Goal: Browse casually: Explore the website without a specific task or goal

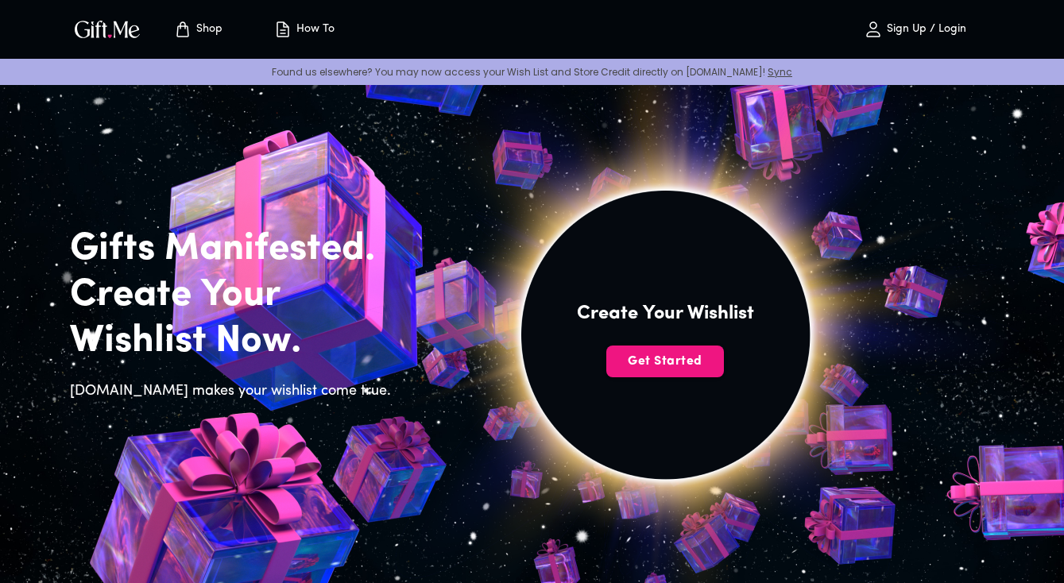
click at [912, 25] on p "Sign Up / Login" at bounding box center [924, 30] width 83 height 14
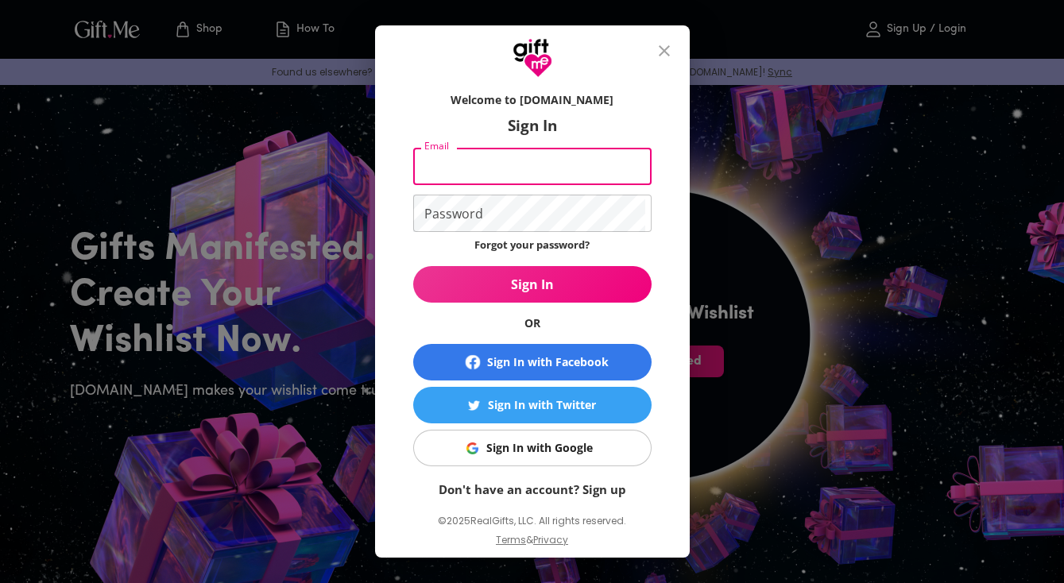
click at [529, 180] on input "Email" at bounding box center [529, 166] width 232 height 37
click at [525, 447] on div "Sign In with Google" at bounding box center [539, 448] width 106 height 17
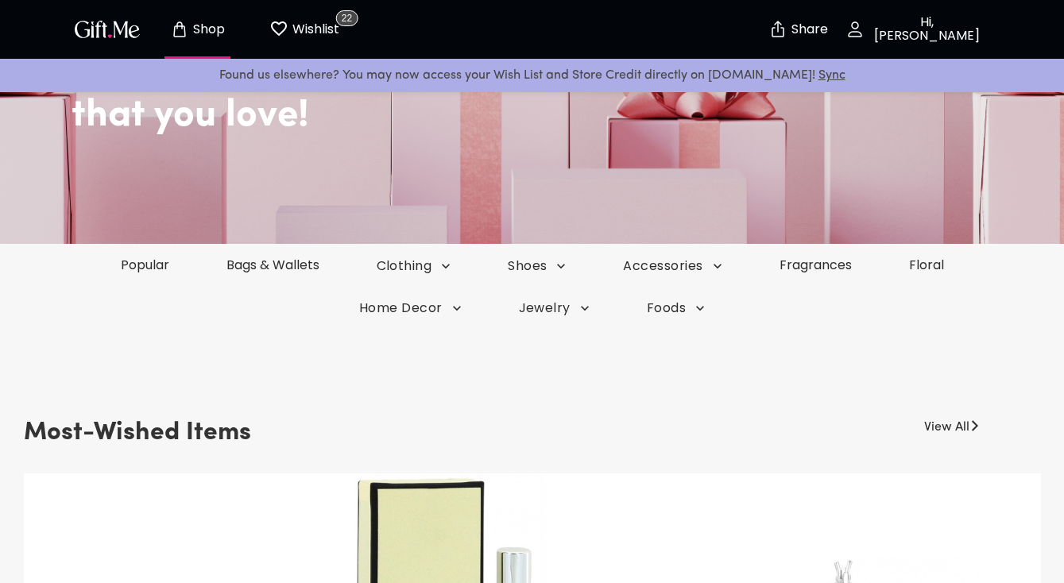
scroll to position [308, 0]
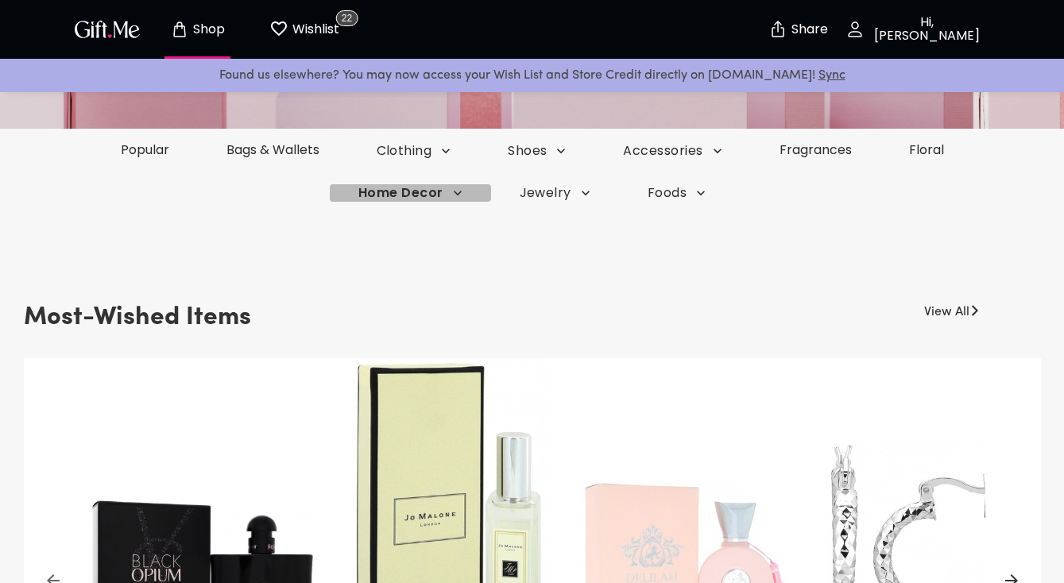
click at [427, 184] on span "Home Decor" at bounding box center [410, 192] width 104 height 17
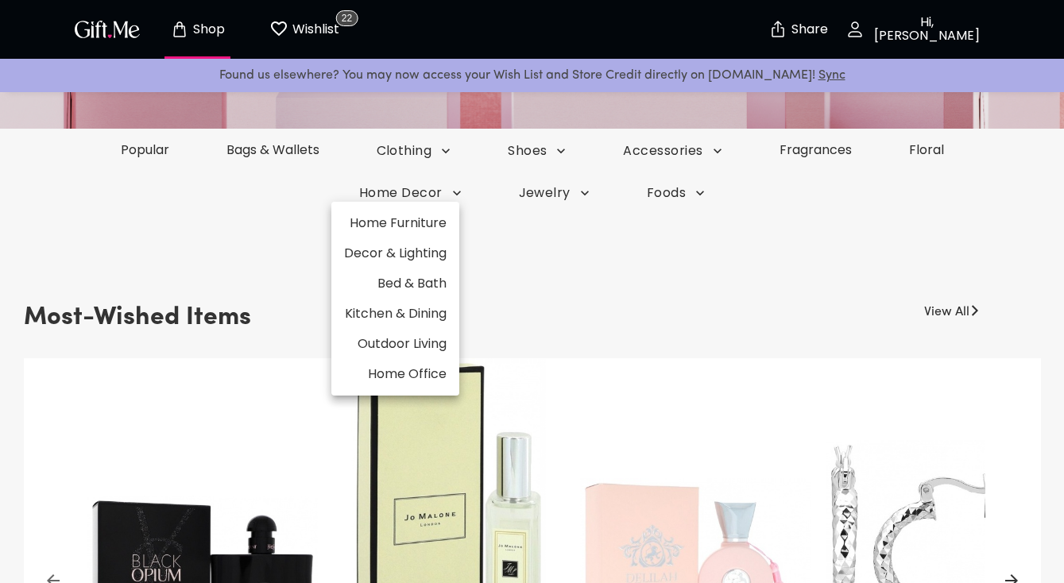
click at [429, 311] on li "Kitchen & Dining" at bounding box center [395, 314] width 128 height 30
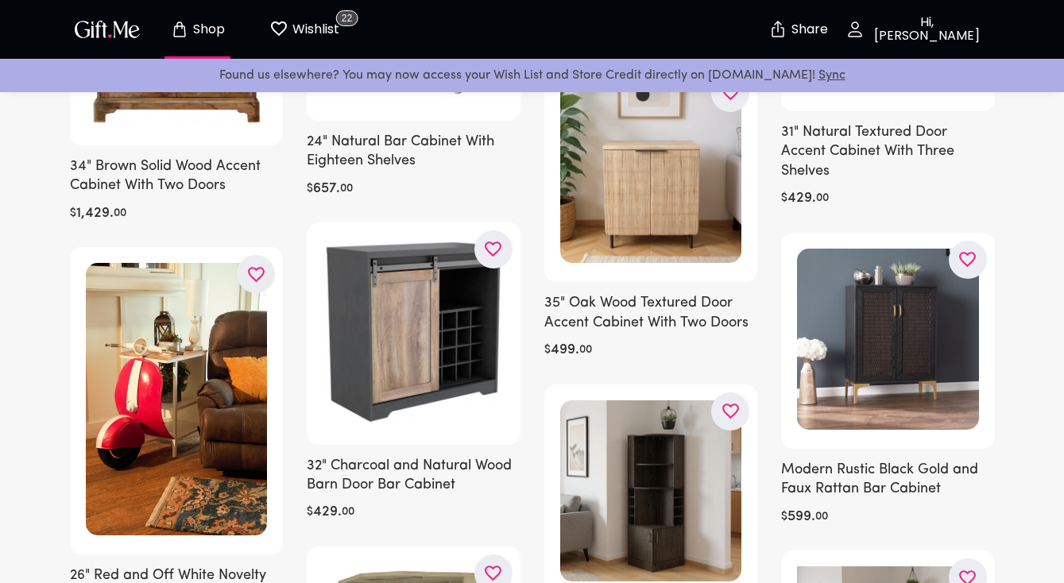
scroll to position [1005, 0]
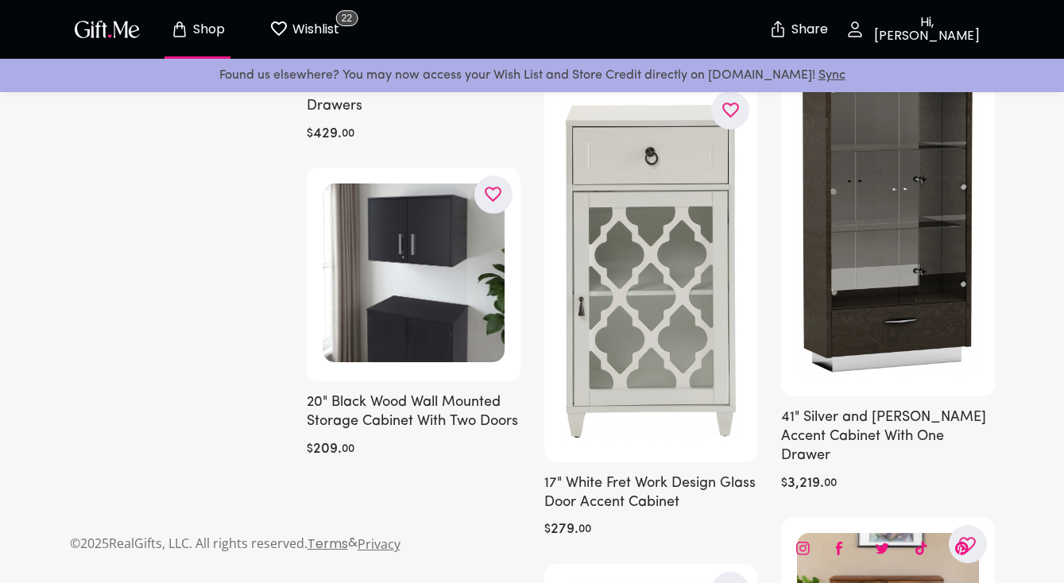
scroll to position [11040, 0]
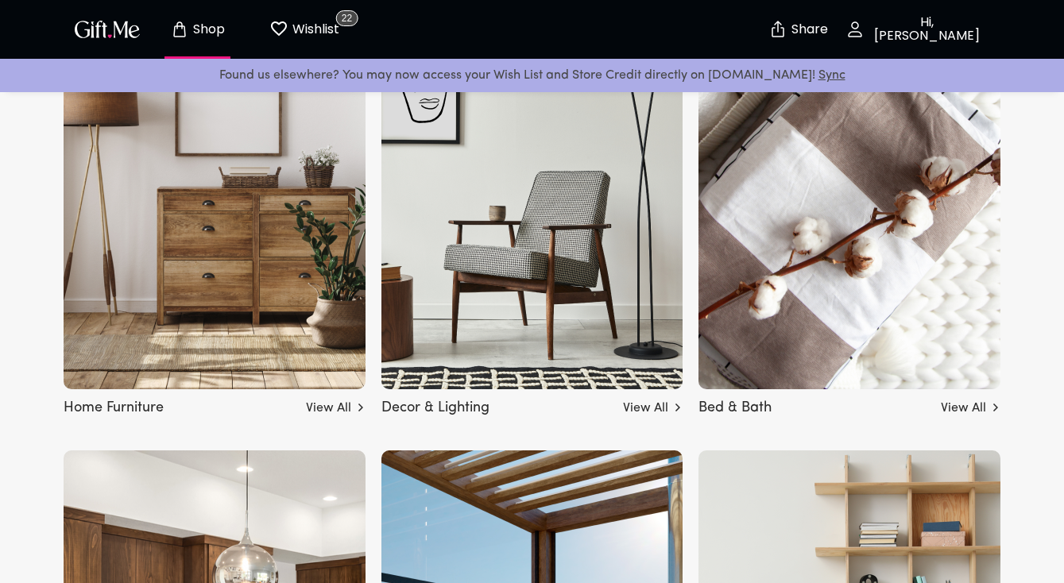
scroll to position [4659, 0]
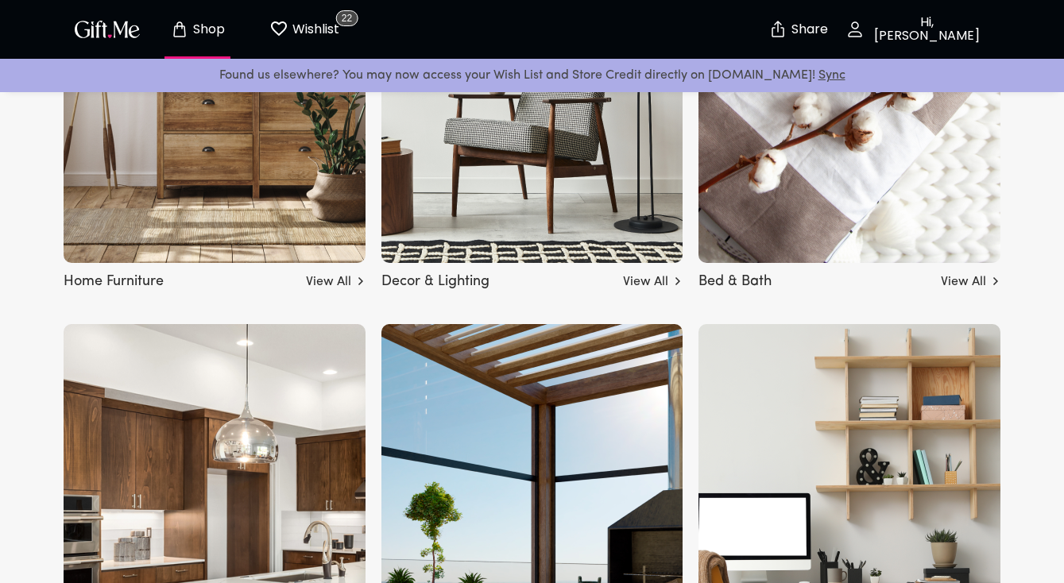
click at [280, 214] on img at bounding box center [215, 40] width 302 height 445
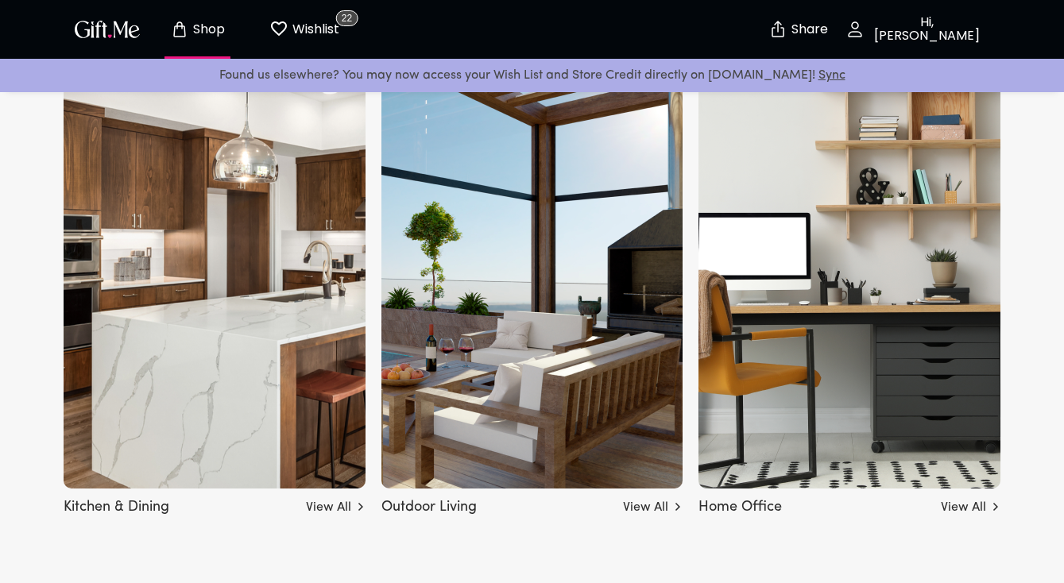
scroll to position [4937, 0]
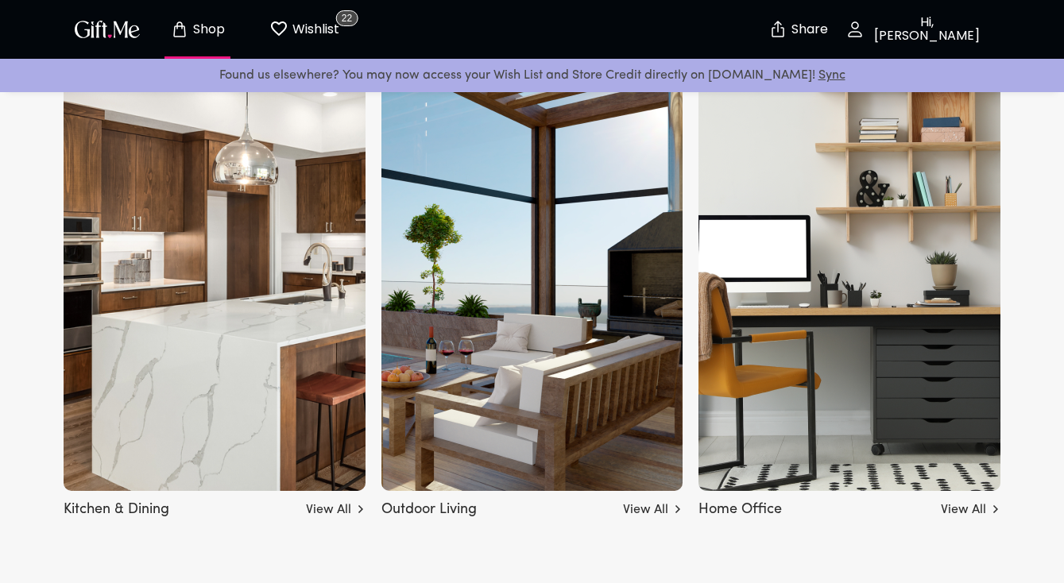
click at [793, 312] on img at bounding box center [850, 268] width 302 height 445
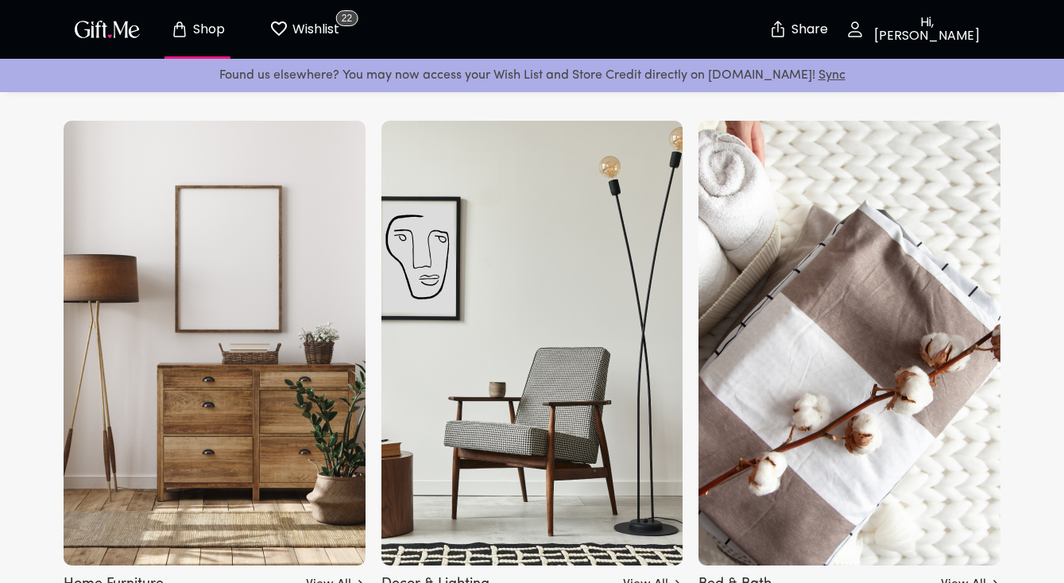
scroll to position [4595, 0]
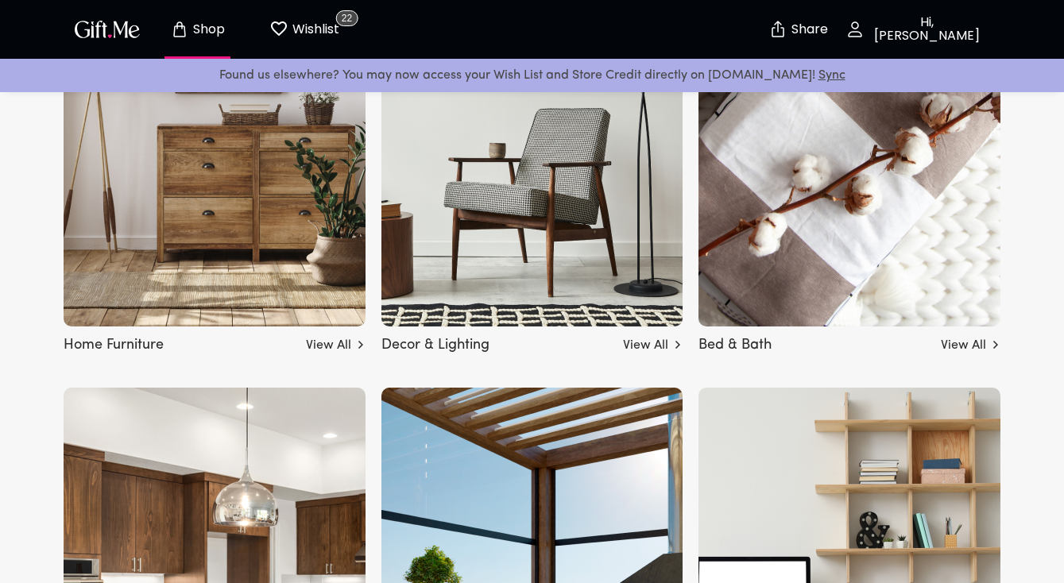
click at [809, 249] on img at bounding box center [850, 104] width 302 height 445
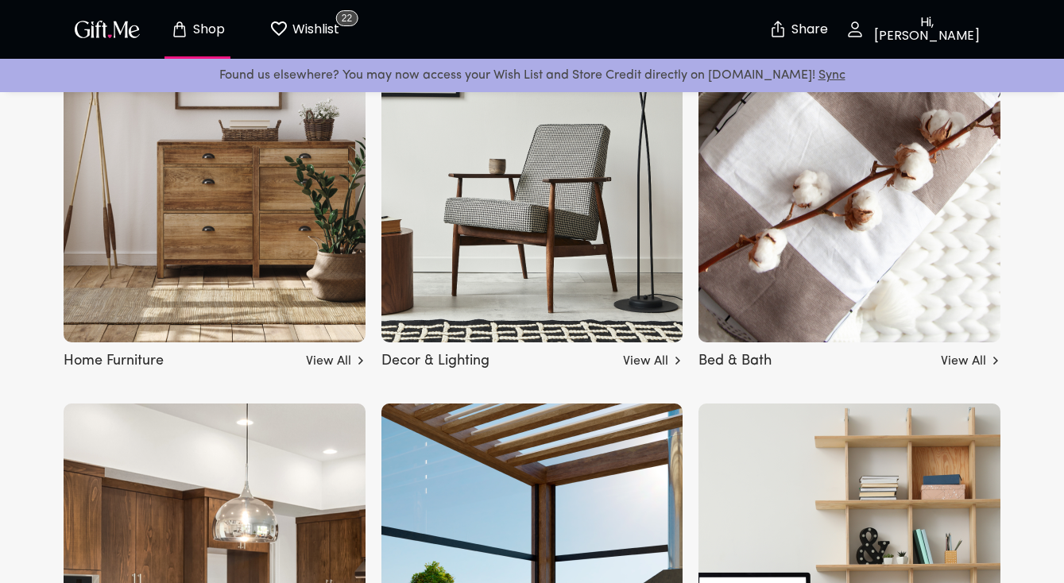
scroll to position [4575, 0]
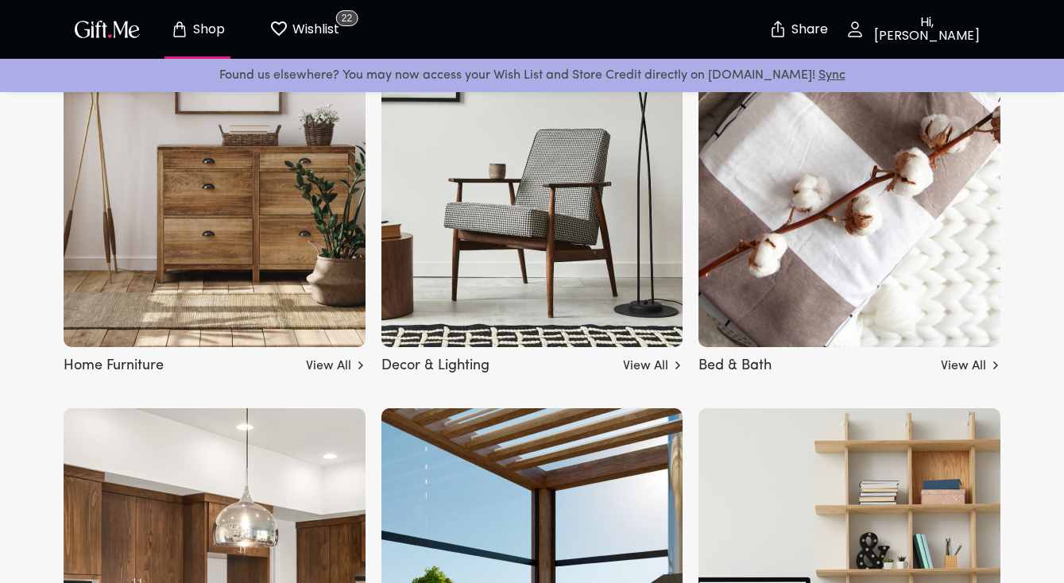
click at [521, 277] on img at bounding box center [532, 124] width 302 height 445
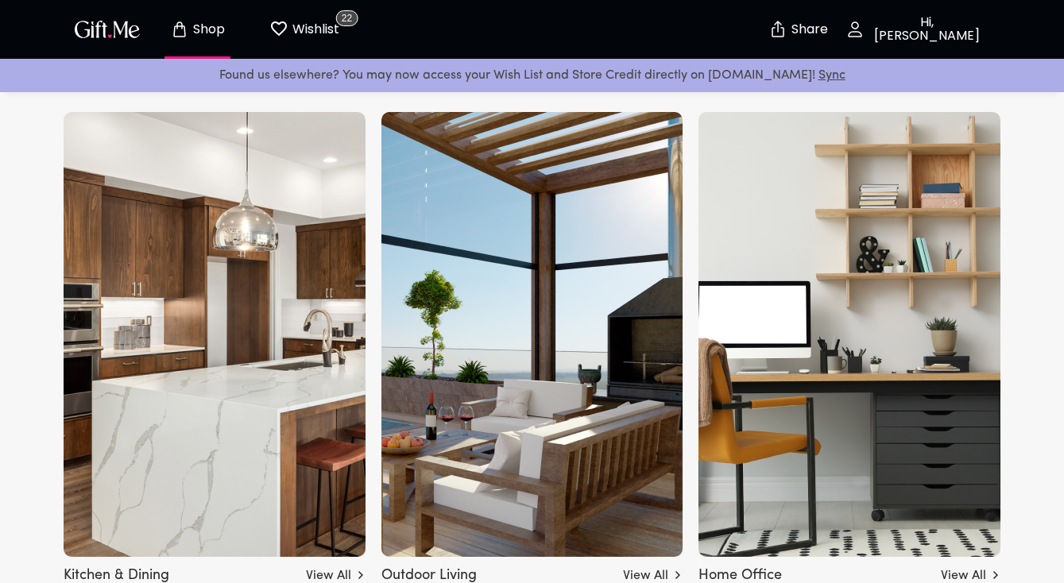
scroll to position [4955, 0]
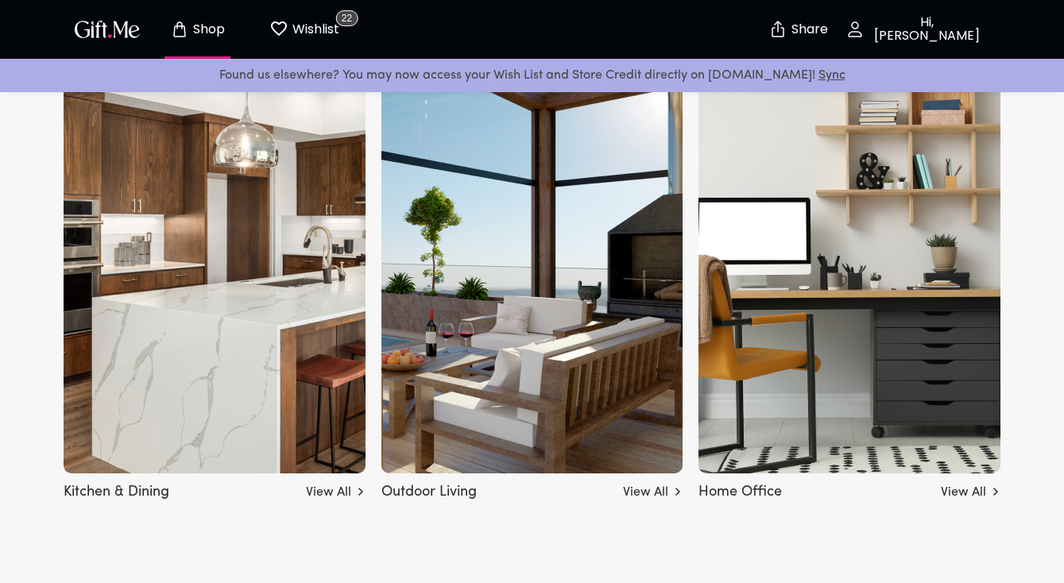
click at [246, 289] on img at bounding box center [215, 251] width 302 height 445
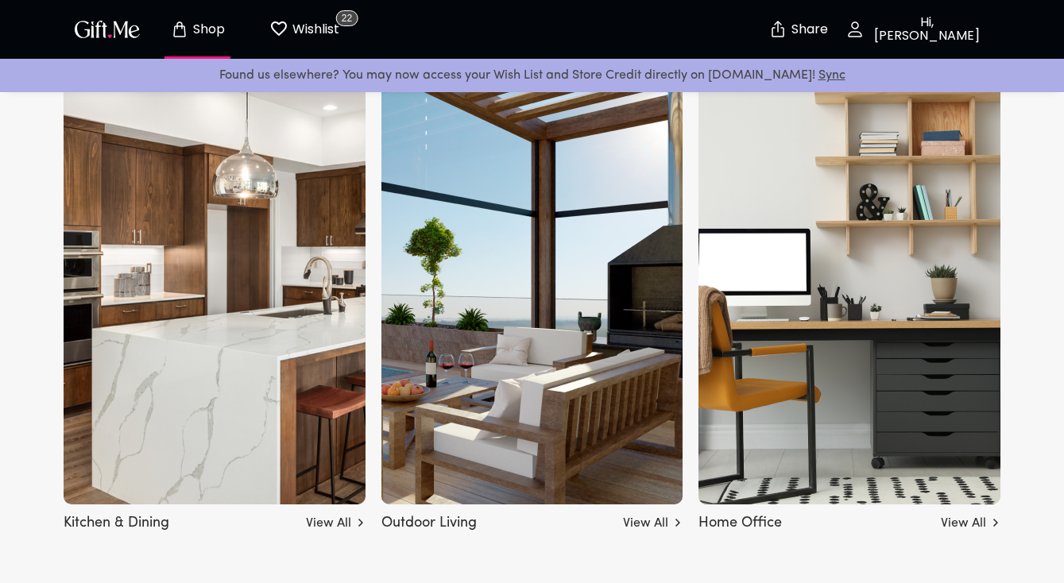
scroll to position [4921, 0]
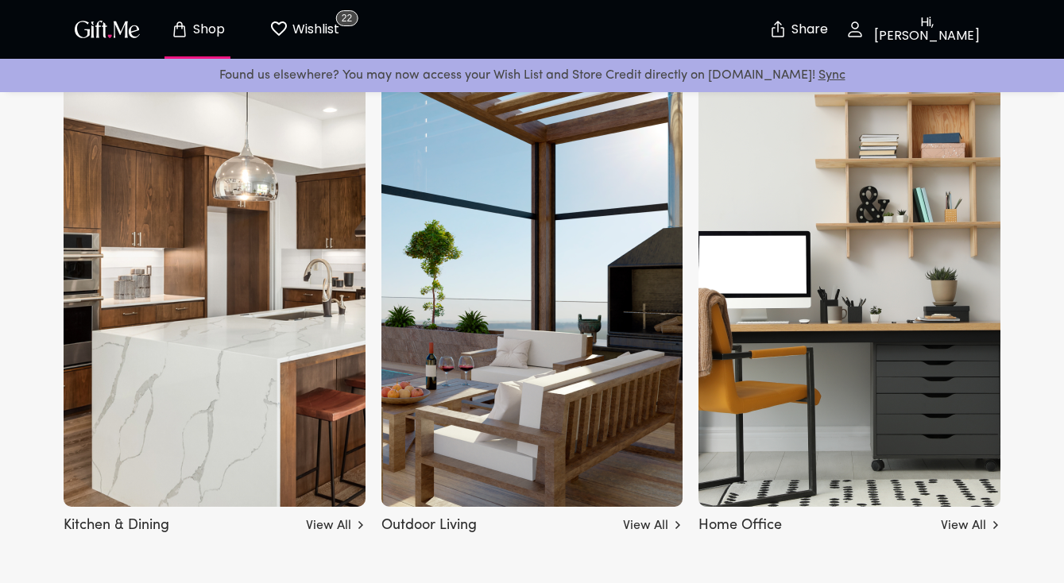
click at [540, 318] on img at bounding box center [532, 284] width 302 height 445
click at [648, 517] on link "View All" at bounding box center [653, 522] width 60 height 25
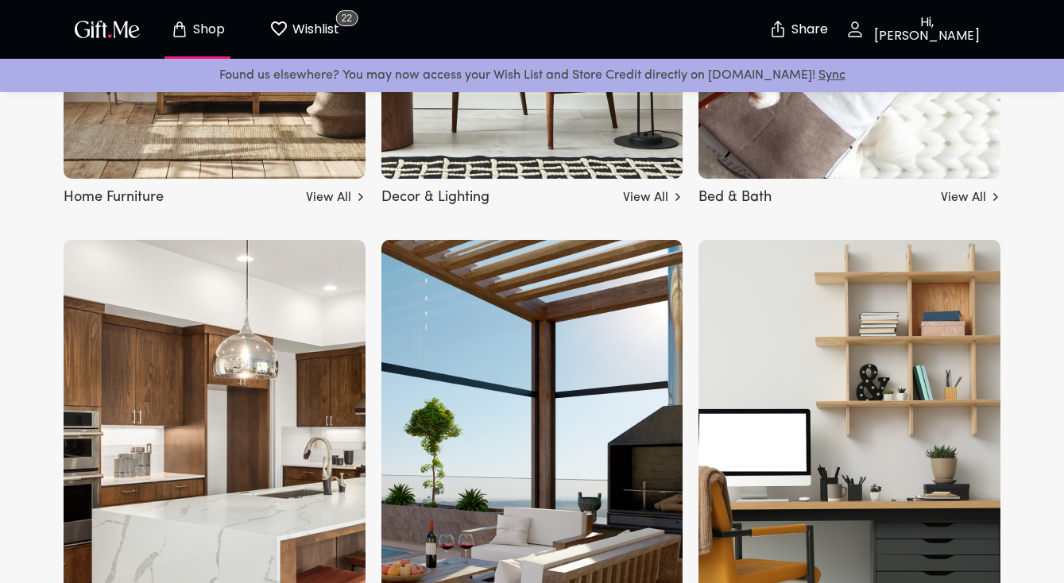
scroll to position [4368, 0]
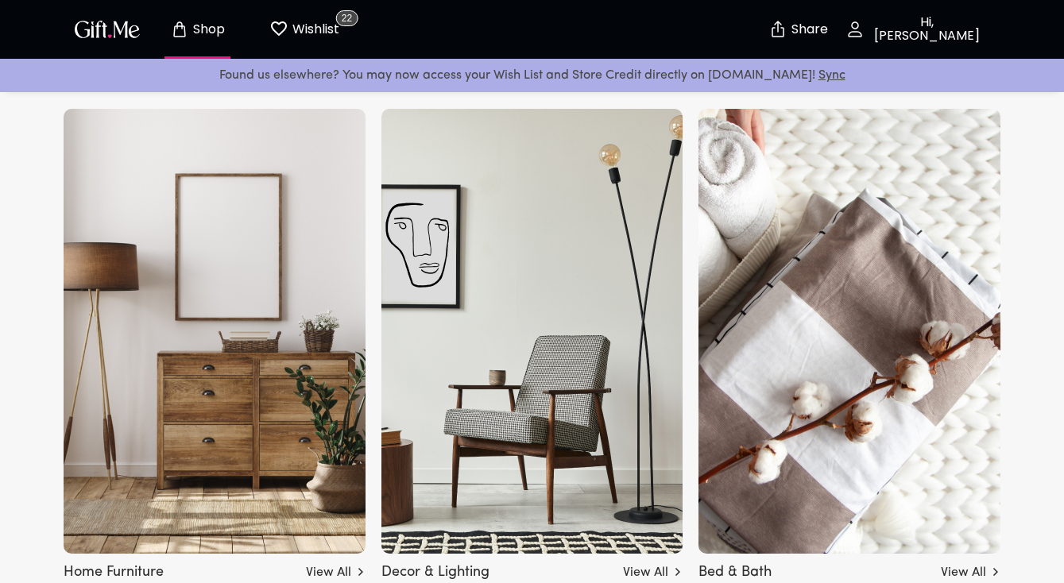
click at [273, 270] on img at bounding box center [215, 331] width 302 height 445
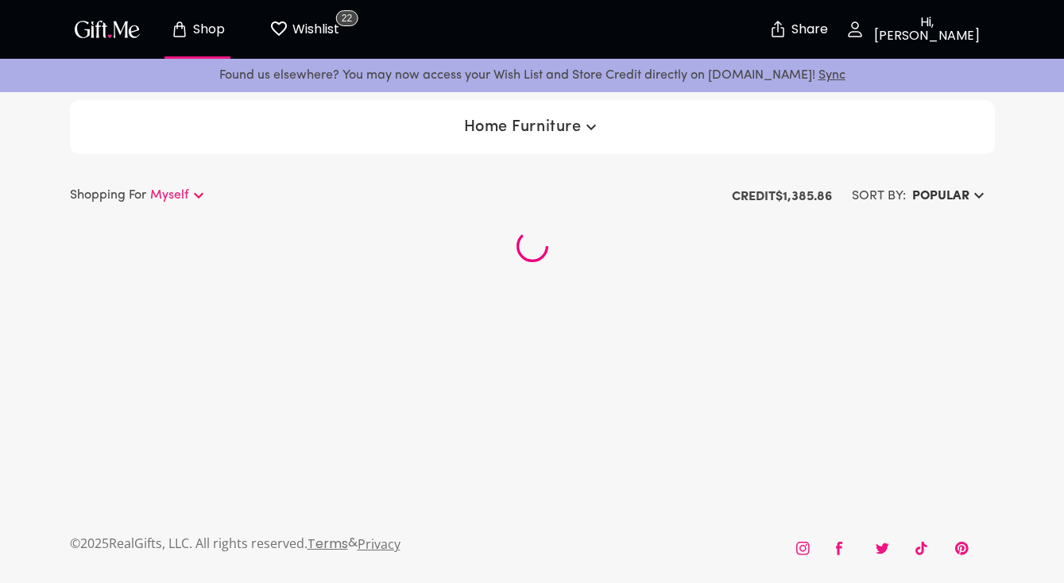
click at [540, 129] on span "Home Furniture" at bounding box center [532, 127] width 137 height 19
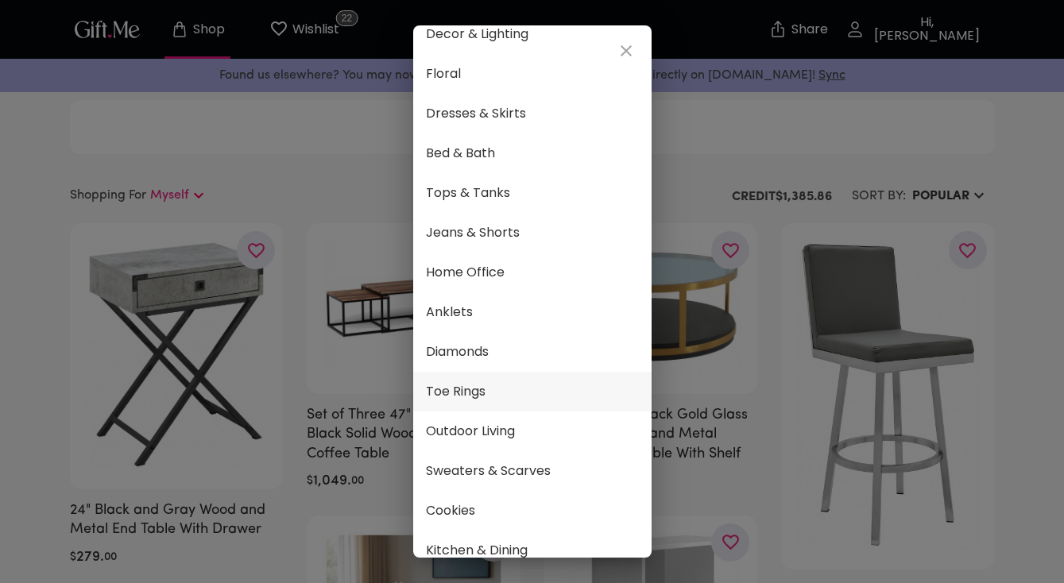
scroll to position [833, 0]
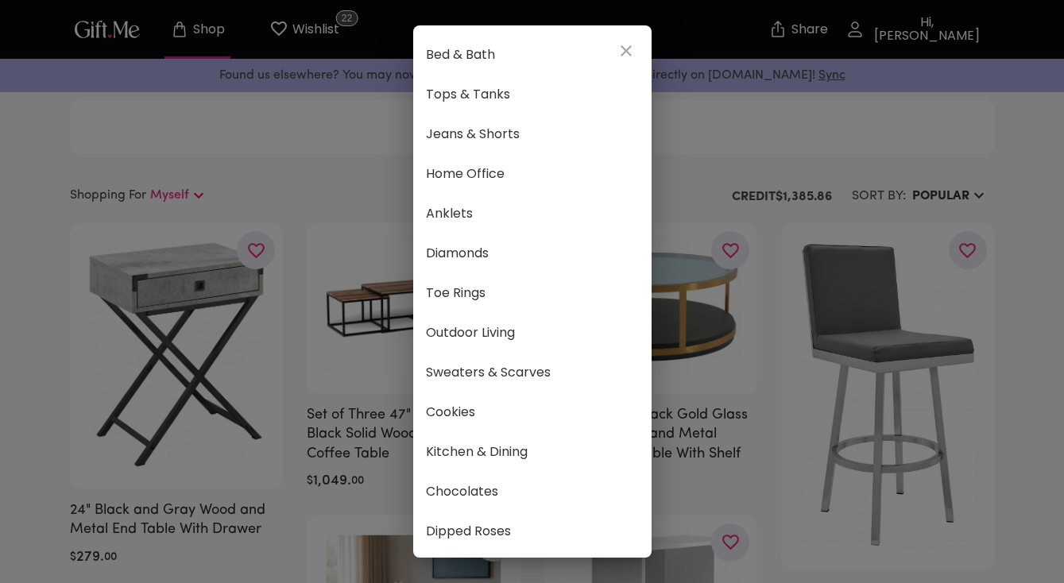
click at [617, 44] on icon "close" at bounding box center [626, 50] width 19 height 19
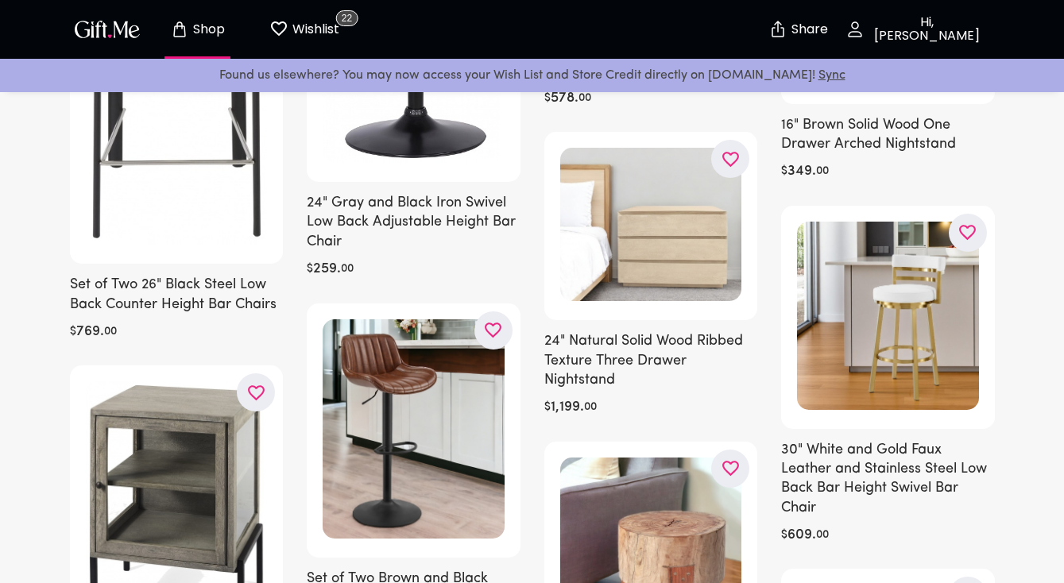
scroll to position [8901, 0]
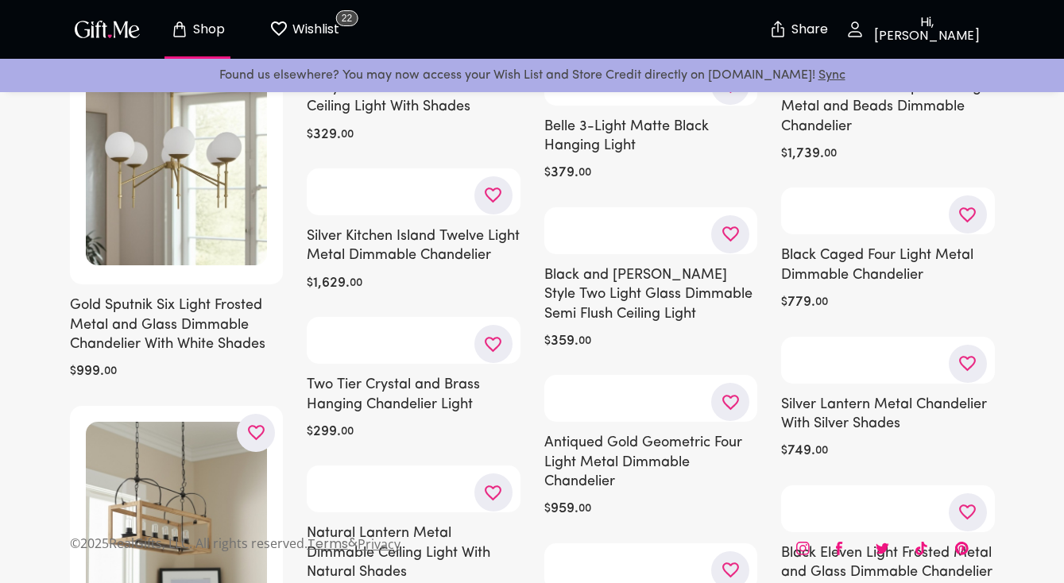
scroll to position [1249, 0]
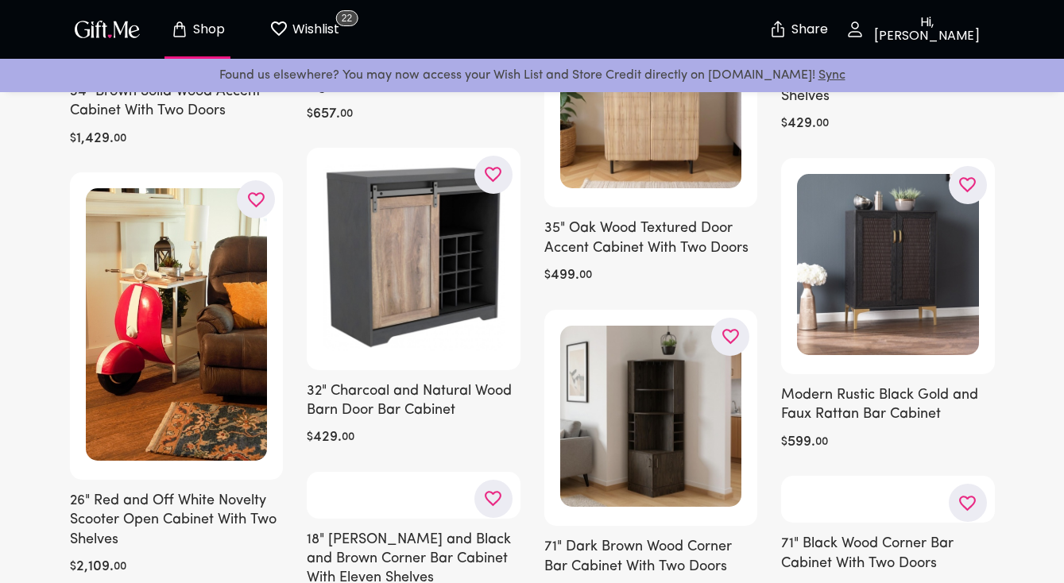
scroll to position [1367, 0]
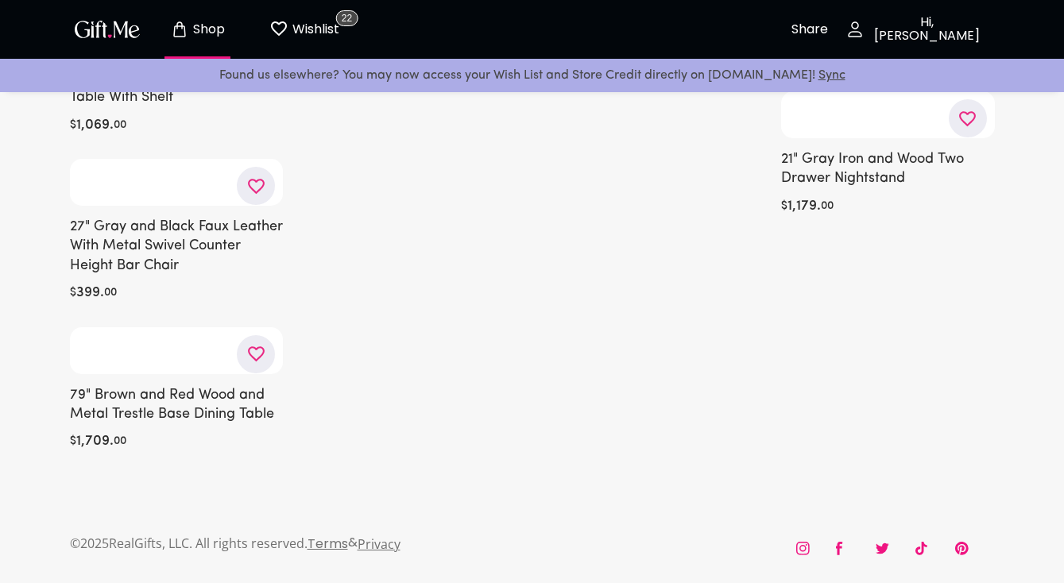
scroll to position [40805, 0]
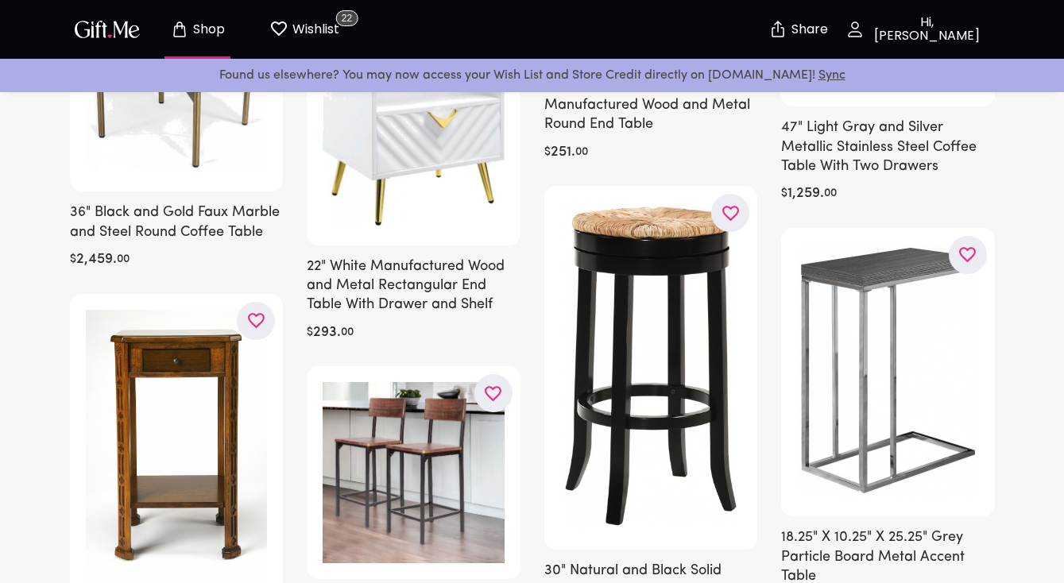
scroll to position [40332, 0]
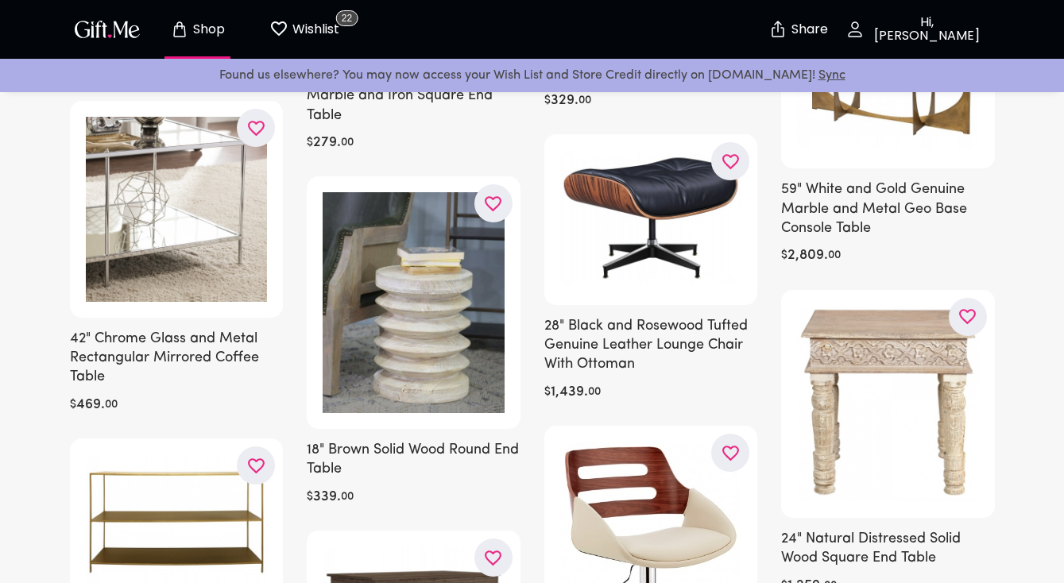
scroll to position [41248, 0]
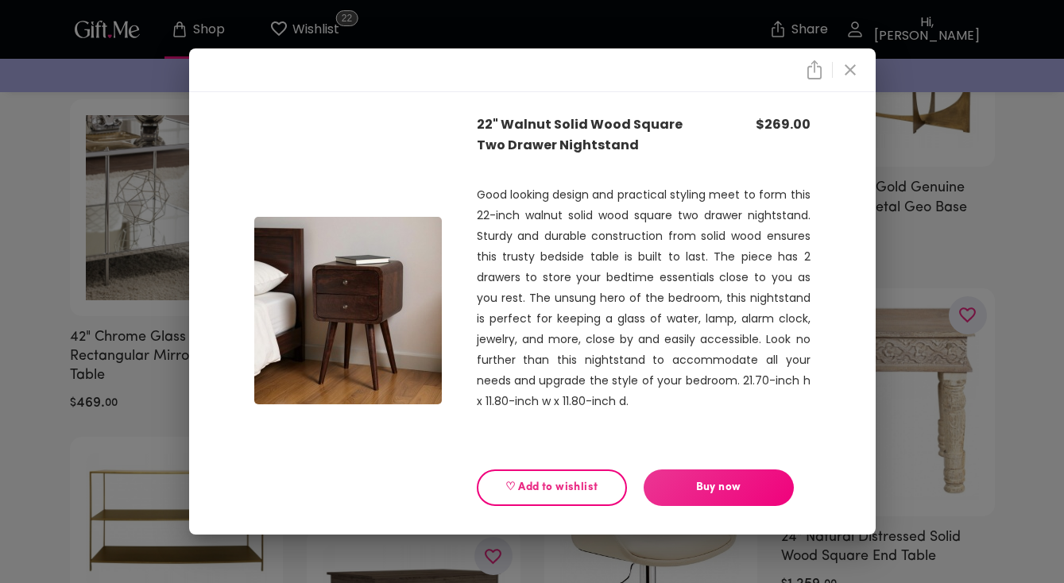
click at [842, 72] on icon "close" at bounding box center [850, 69] width 19 height 19
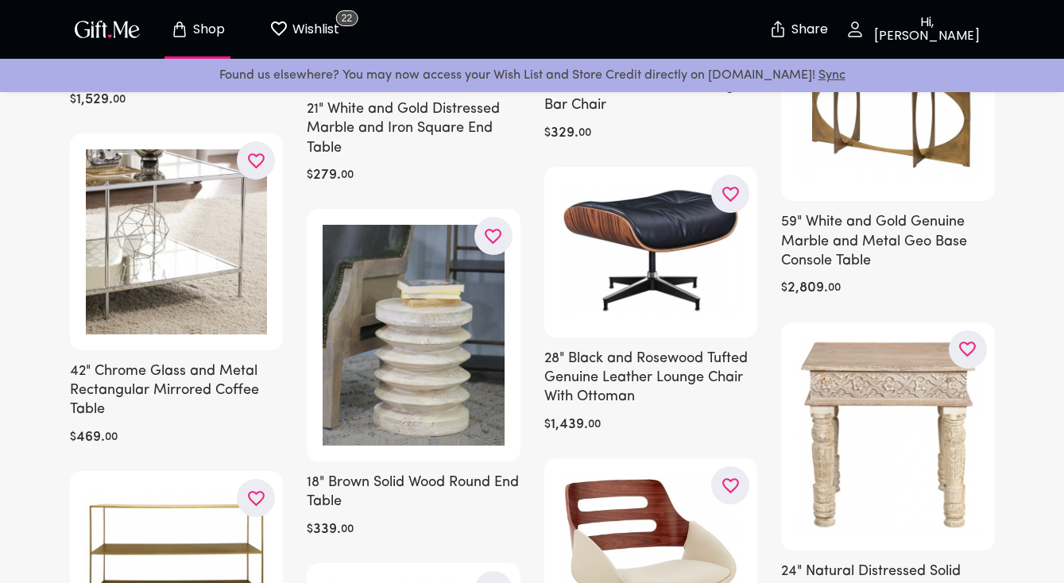
scroll to position [41206, 0]
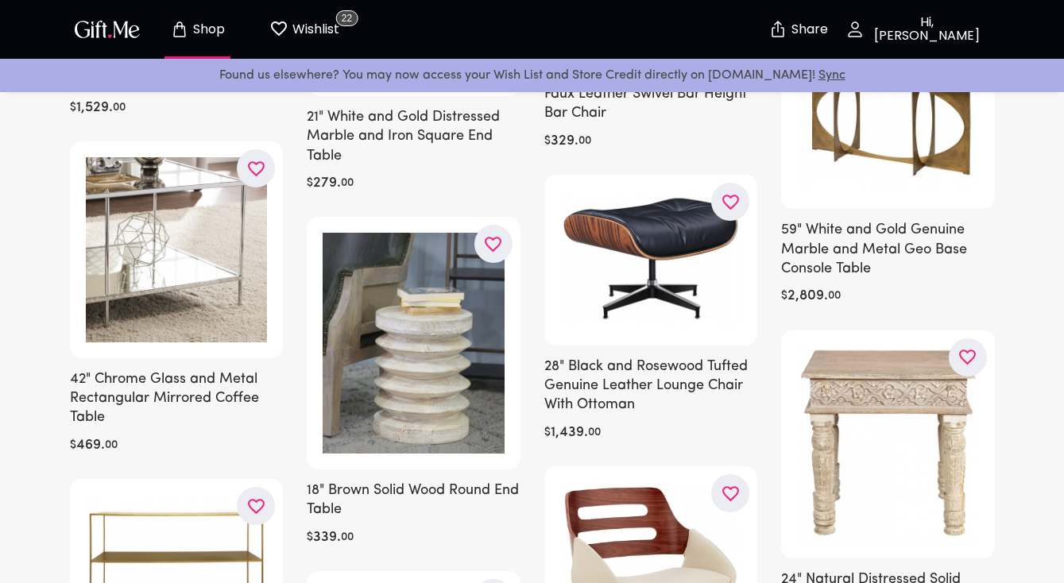
click at [0, 0] on icon "button" at bounding box center [0, 0] width 0 height 0
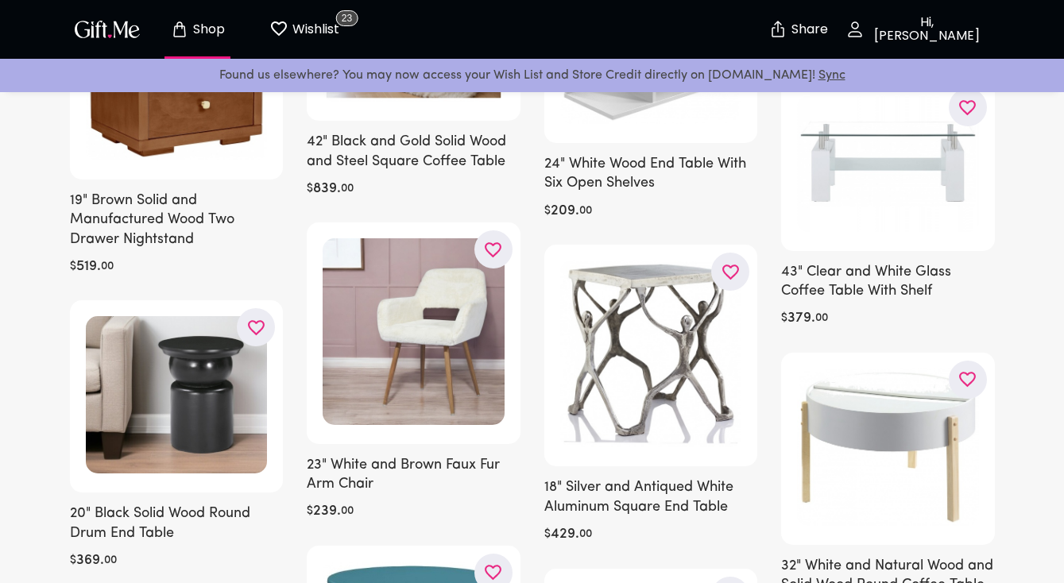
scroll to position [0, 0]
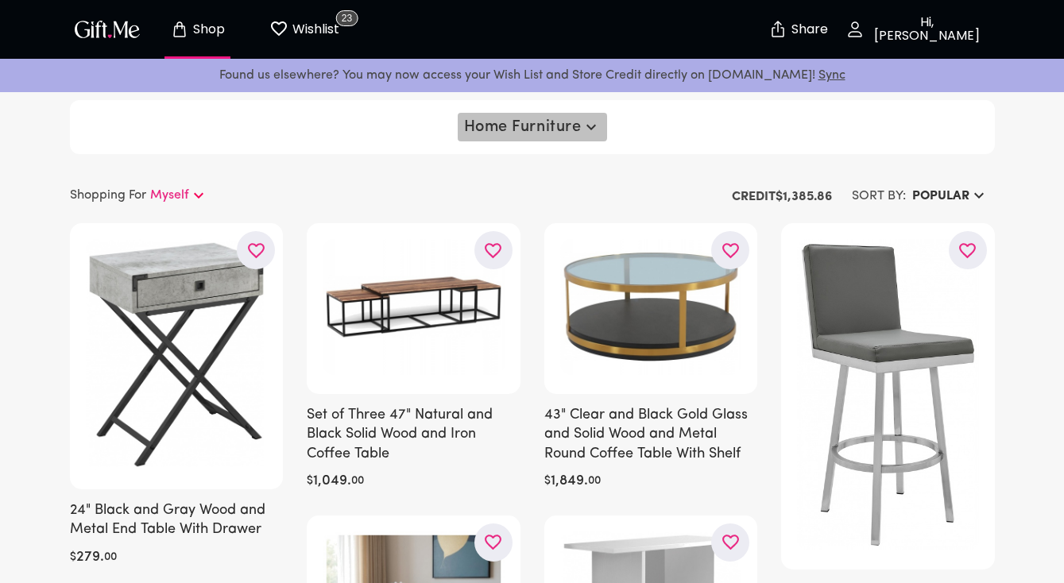
click at [566, 127] on span "Home Furniture" at bounding box center [532, 127] width 137 height 19
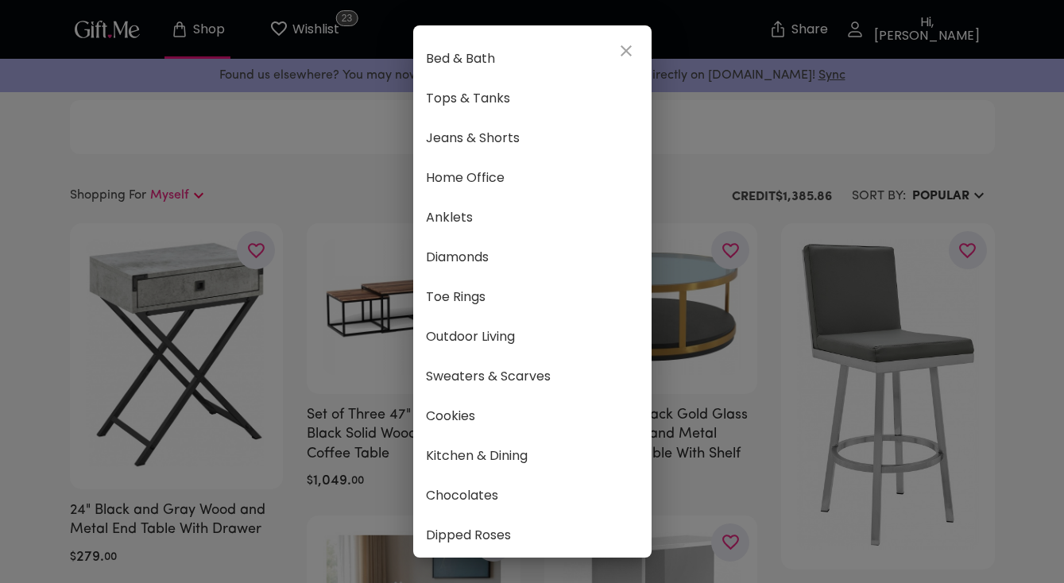
scroll to position [833, 0]
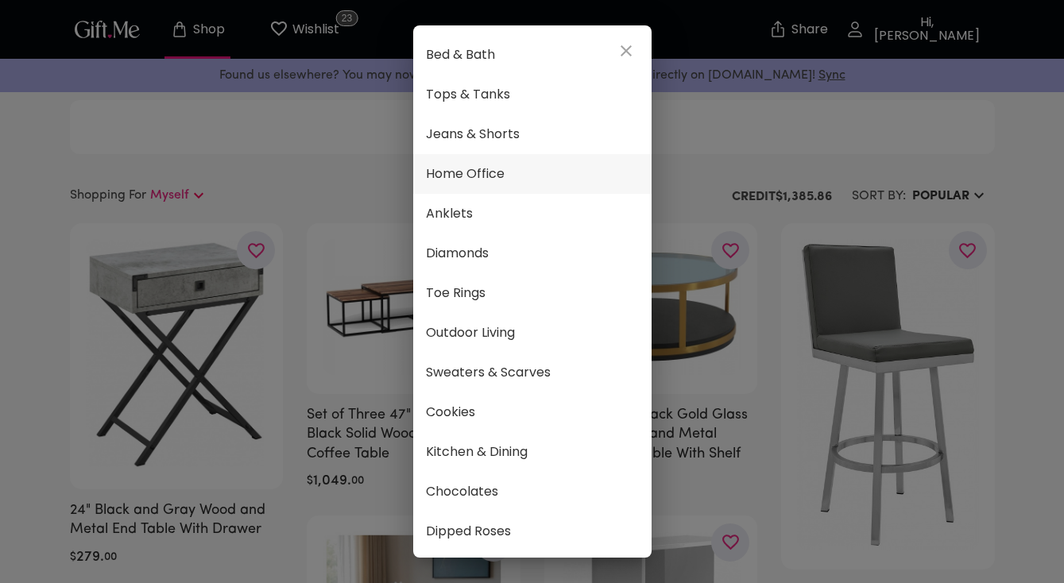
click at [530, 176] on span "Home Office" at bounding box center [532, 174] width 213 height 21
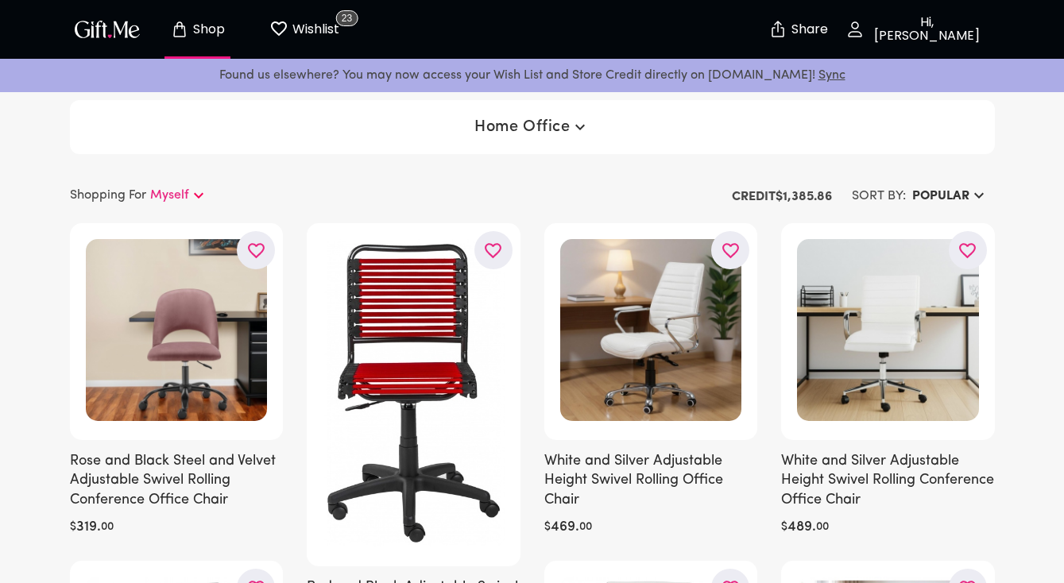
click at [540, 127] on span "Home Office" at bounding box center [531, 127] width 114 height 19
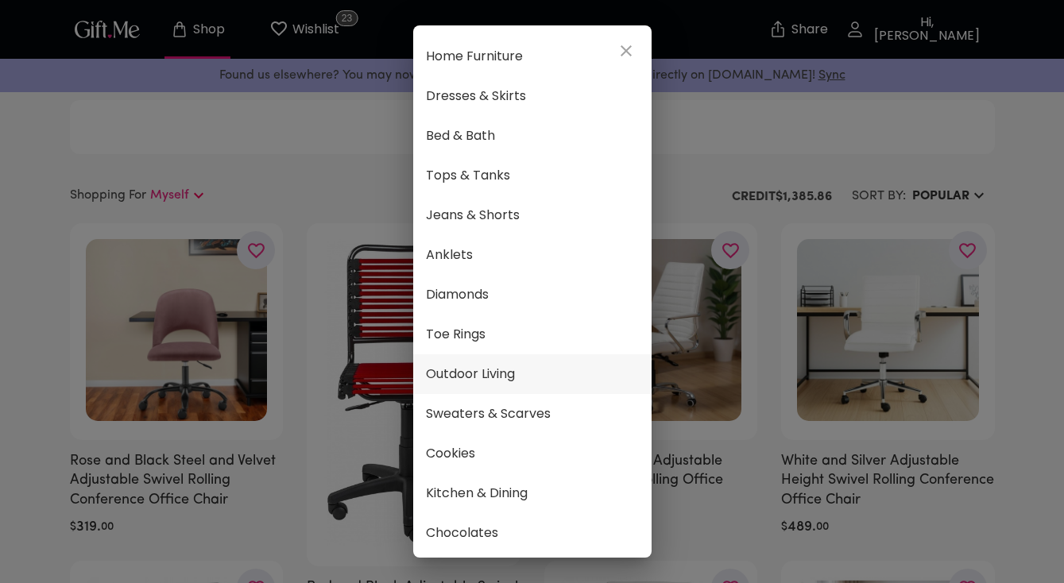
scroll to position [833, 0]
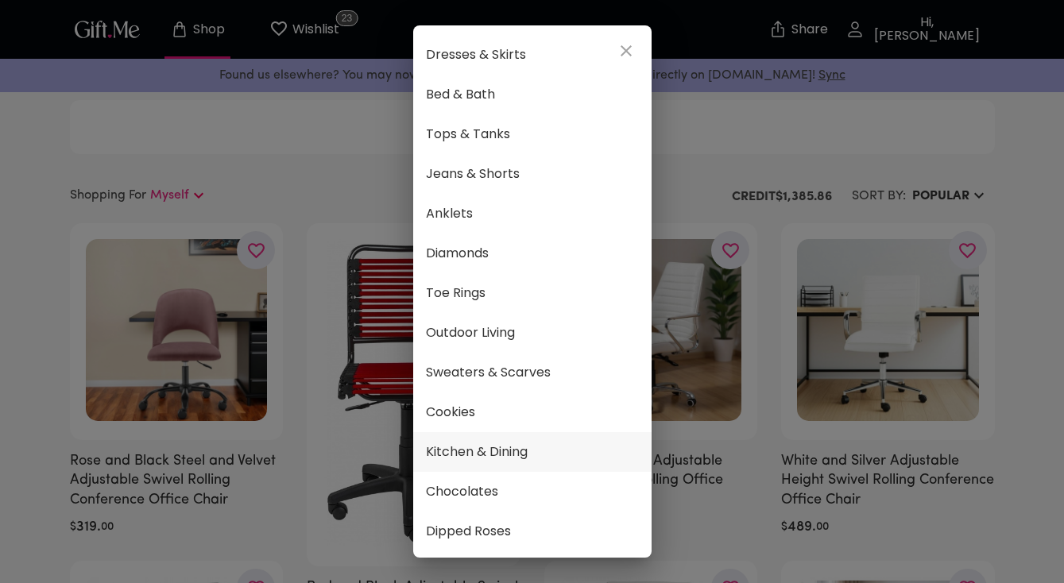
click at [548, 461] on span "Kitchen & Dining" at bounding box center [532, 452] width 213 height 21
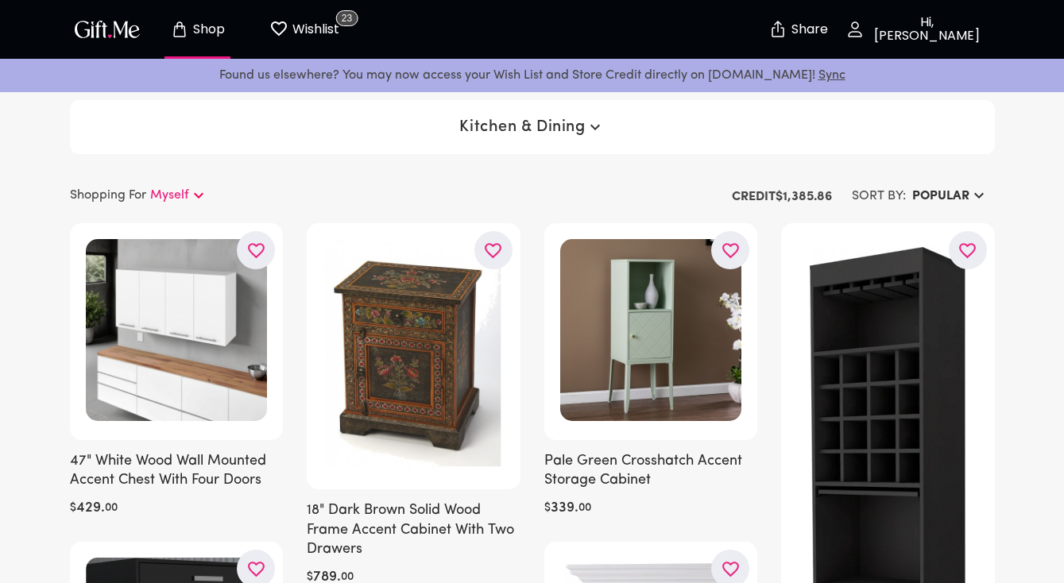
click at [537, 124] on span "Kitchen & Dining" at bounding box center [531, 127] width 145 height 19
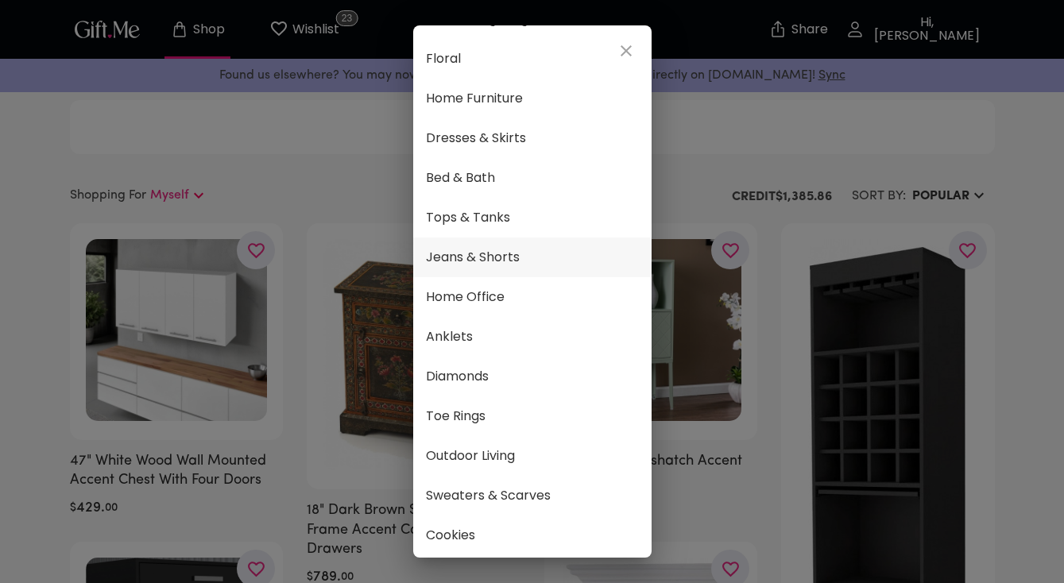
scroll to position [738, 0]
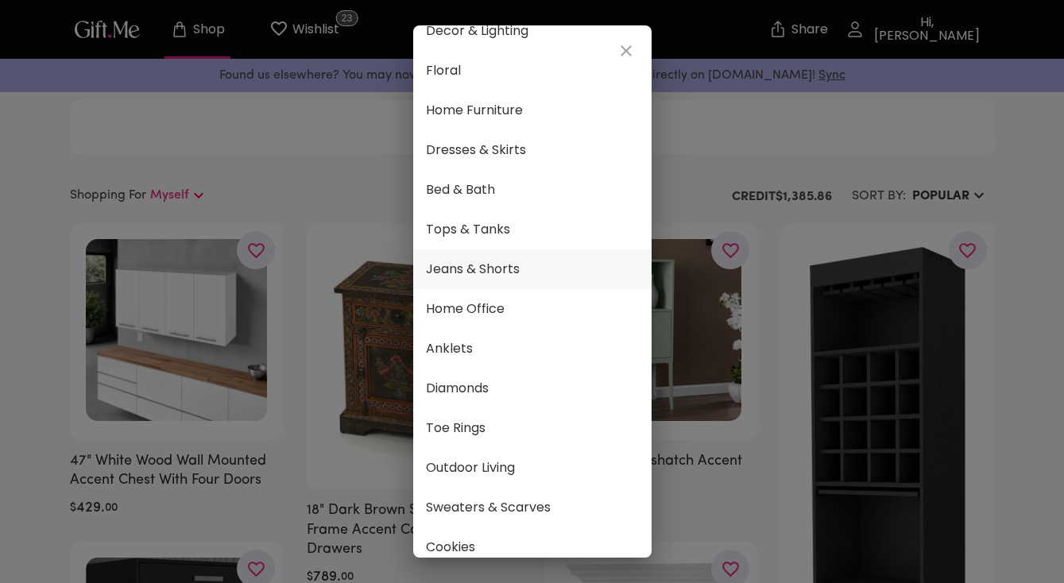
click at [524, 270] on span "Jeans & Shorts" at bounding box center [532, 269] width 213 height 21
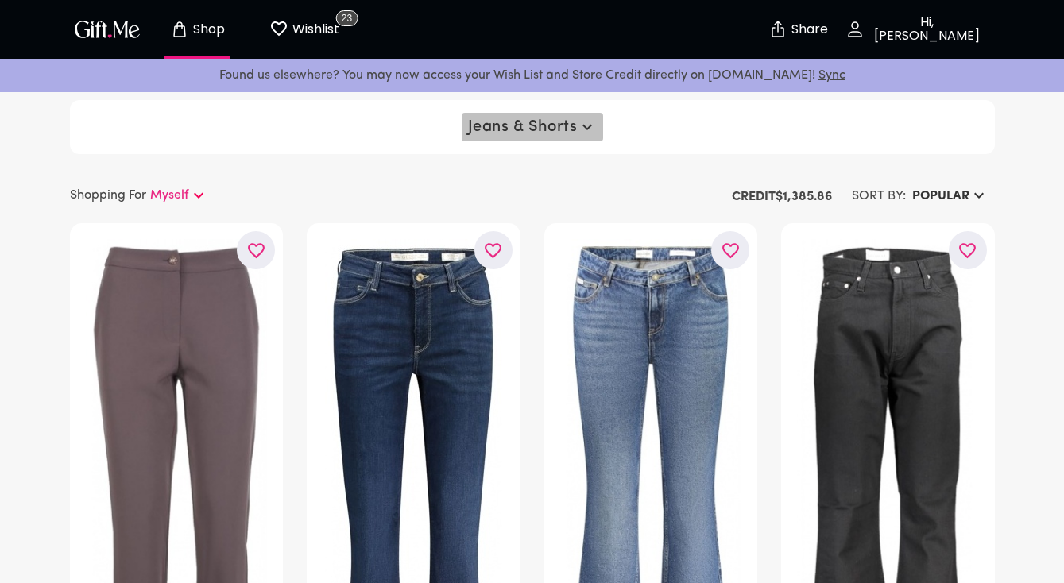
click at [551, 133] on span "Jeans & Shorts" at bounding box center [532, 127] width 129 height 19
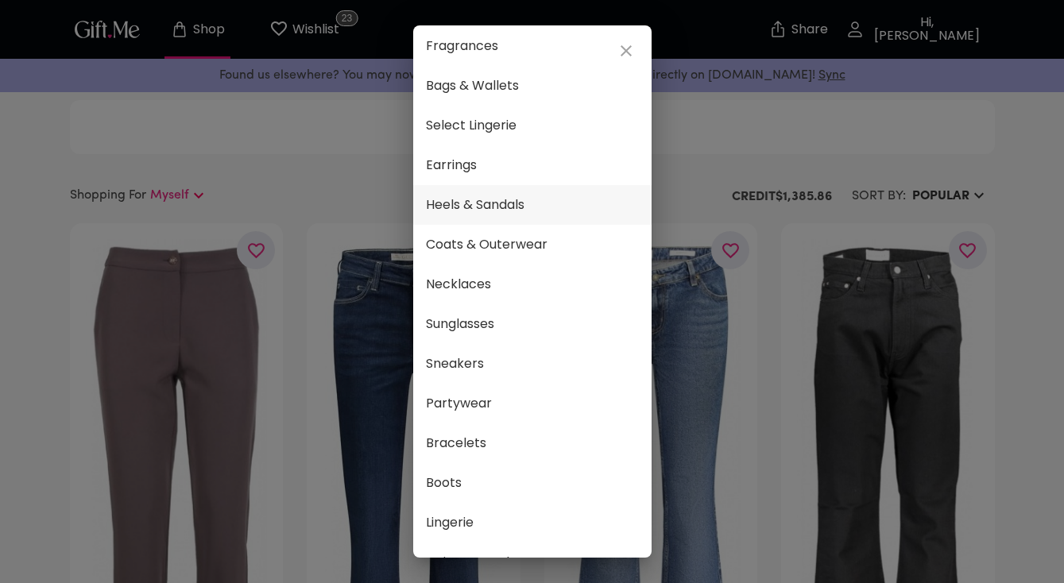
scroll to position [48, 0]
click at [548, 246] on span "Coats & Outerwear" at bounding box center [532, 244] width 213 height 21
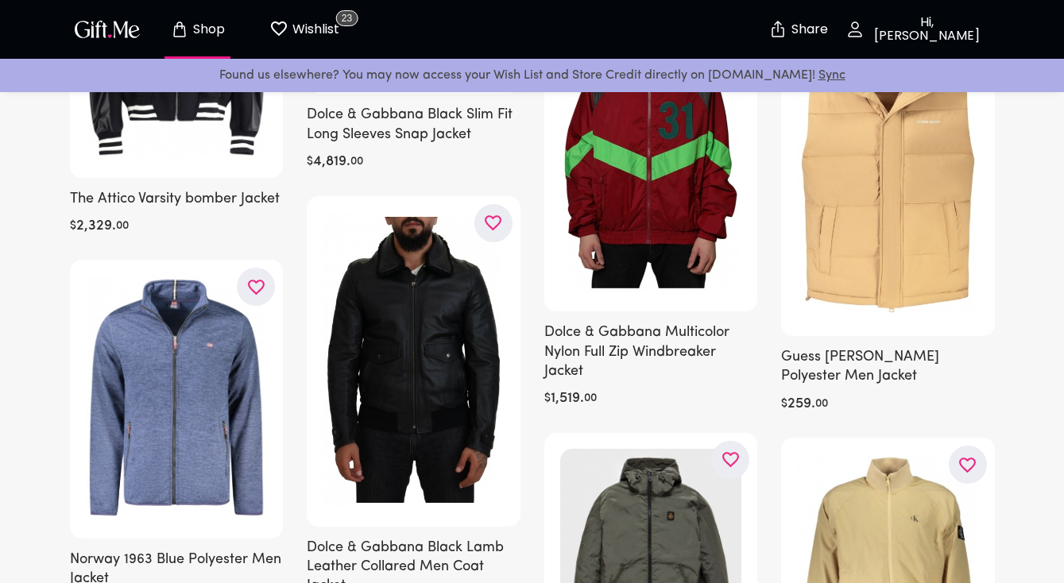
scroll to position [2000, 0]
